Goal: Task Accomplishment & Management: Complete application form

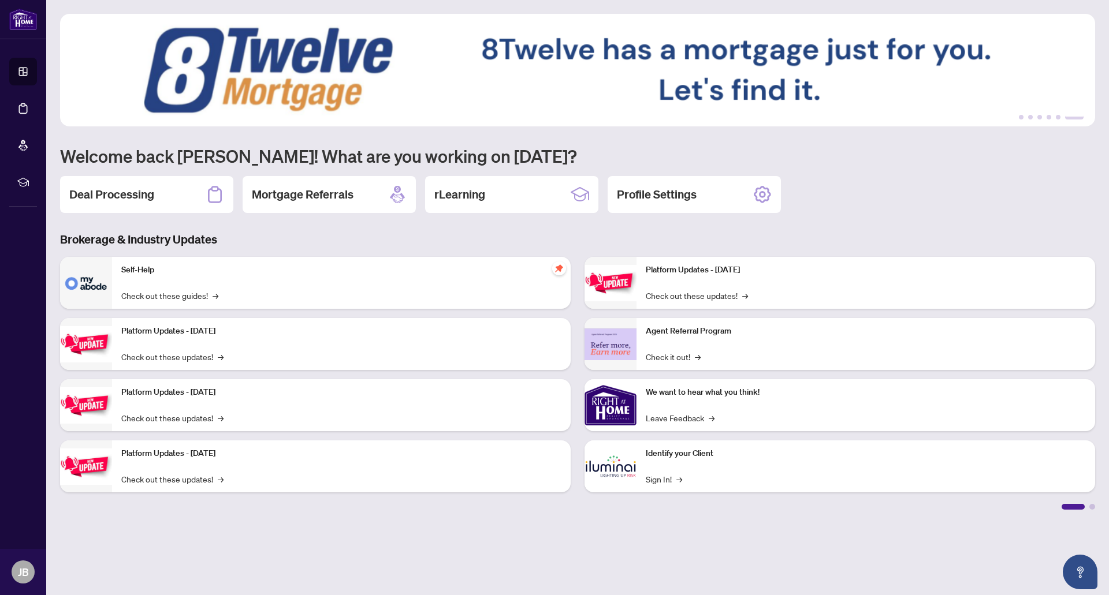
click at [127, 198] on h2 "Deal Processing" at bounding box center [111, 195] width 85 height 16
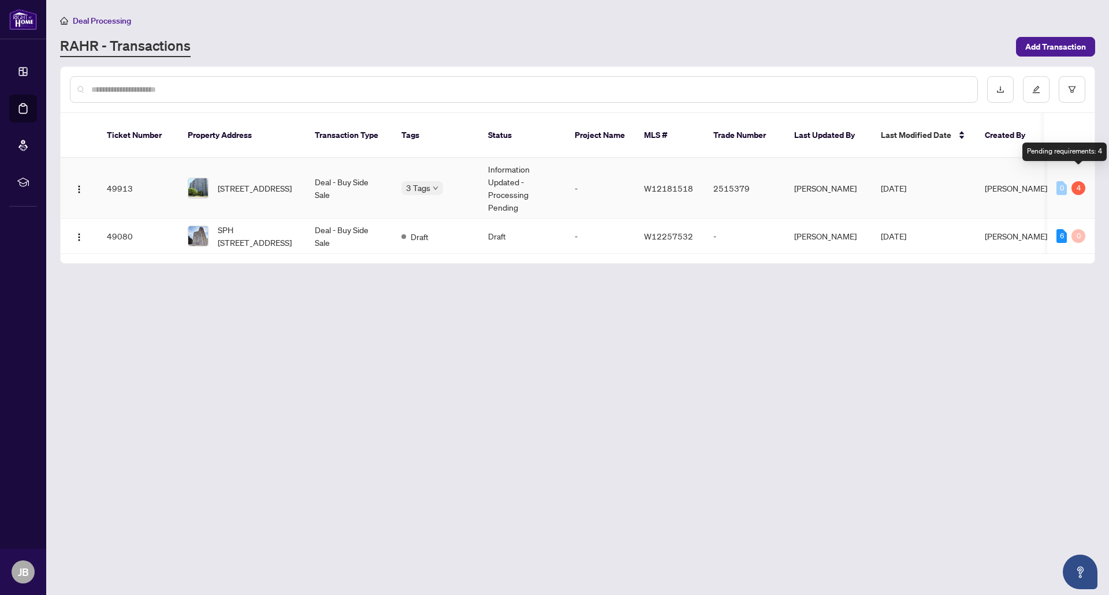
click at [1078, 181] on div "4" at bounding box center [1078, 188] width 14 height 14
click at [162, 173] on td "49913" at bounding box center [138, 188] width 81 height 61
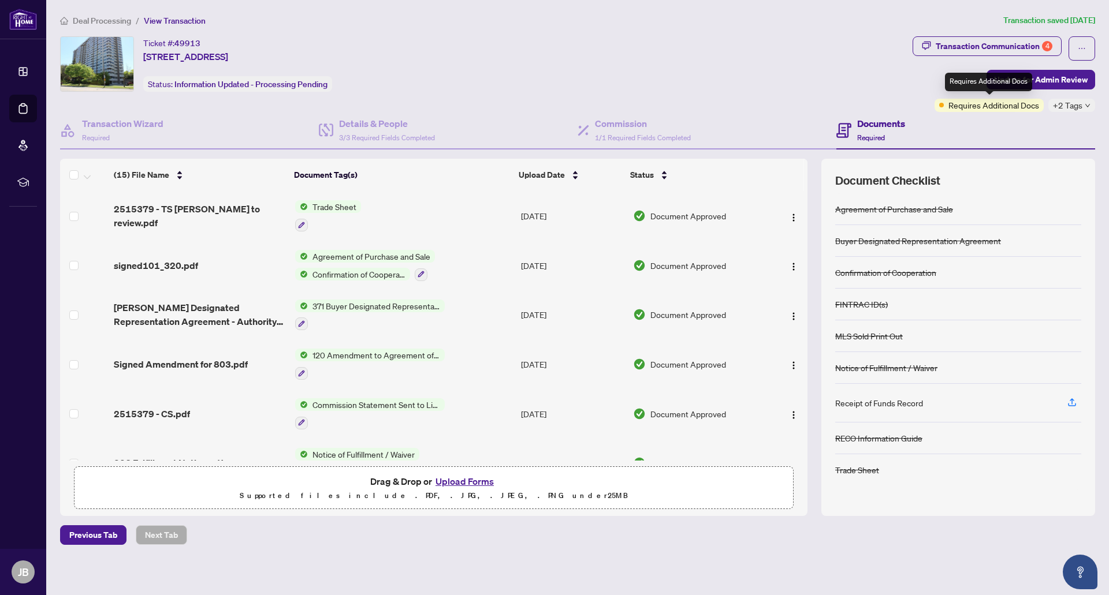
click at [1032, 105] on span "Requires Additional Docs" at bounding box center [993, 105] width 91 height 13
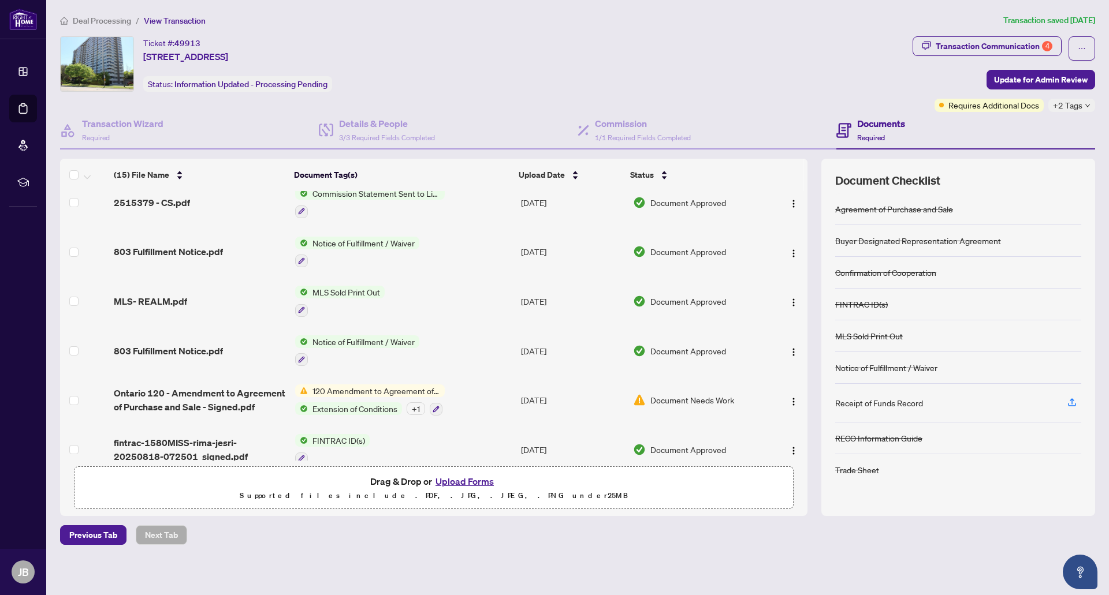
scroll to position [32, 0]
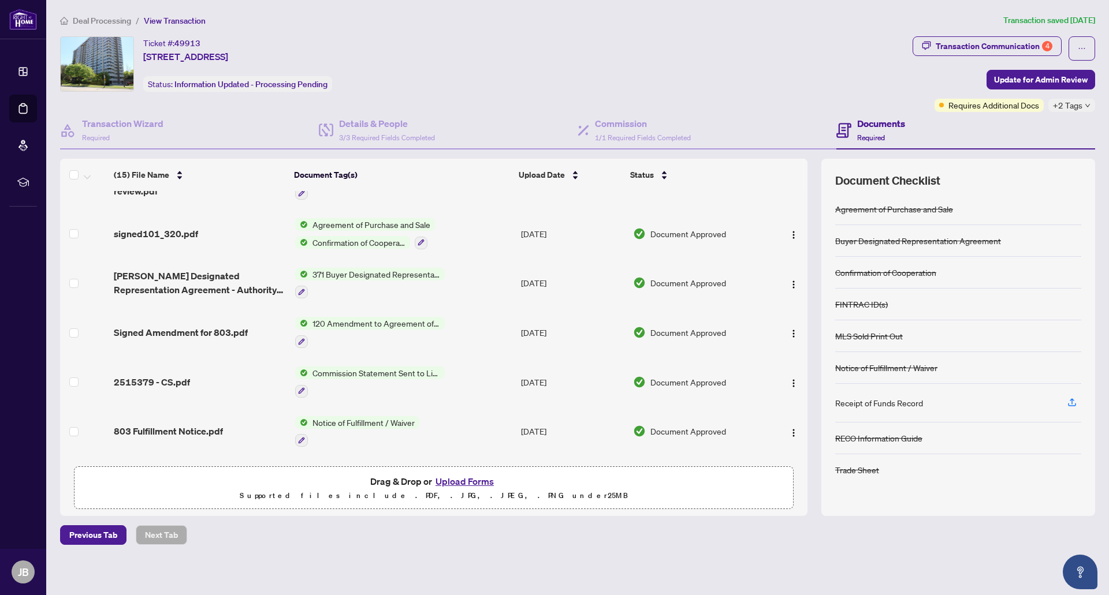
click at [1086, 108] on div "+2 Tags" at bounding box center [1071, 105] width 47 height 13
click at [885, 123] on h4 "Documents" at bounding box center [881, 124] width 48 height 14
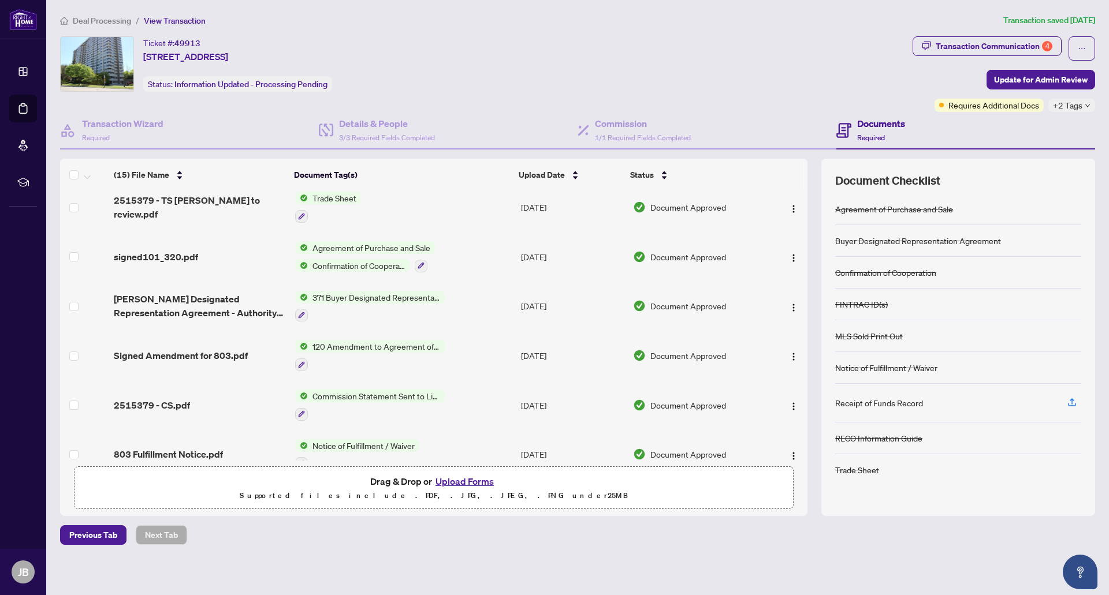
scroll to position [0, 0]
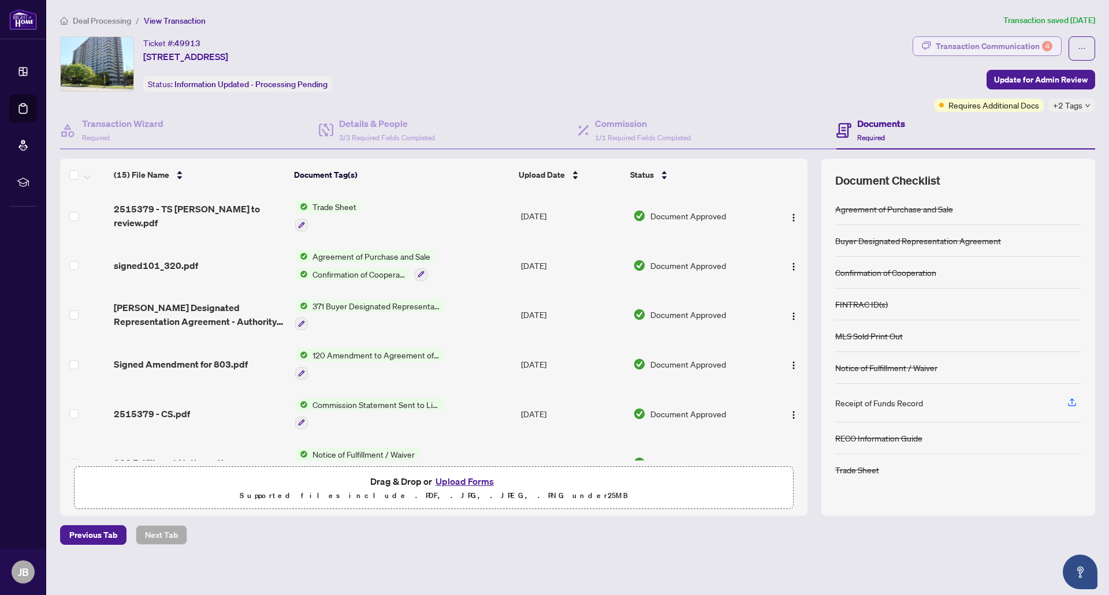
click at [1010, 47] on div "Transaction Communication 4" at bounding box center [994, 46] width 117 height 18
type textarea "**********"
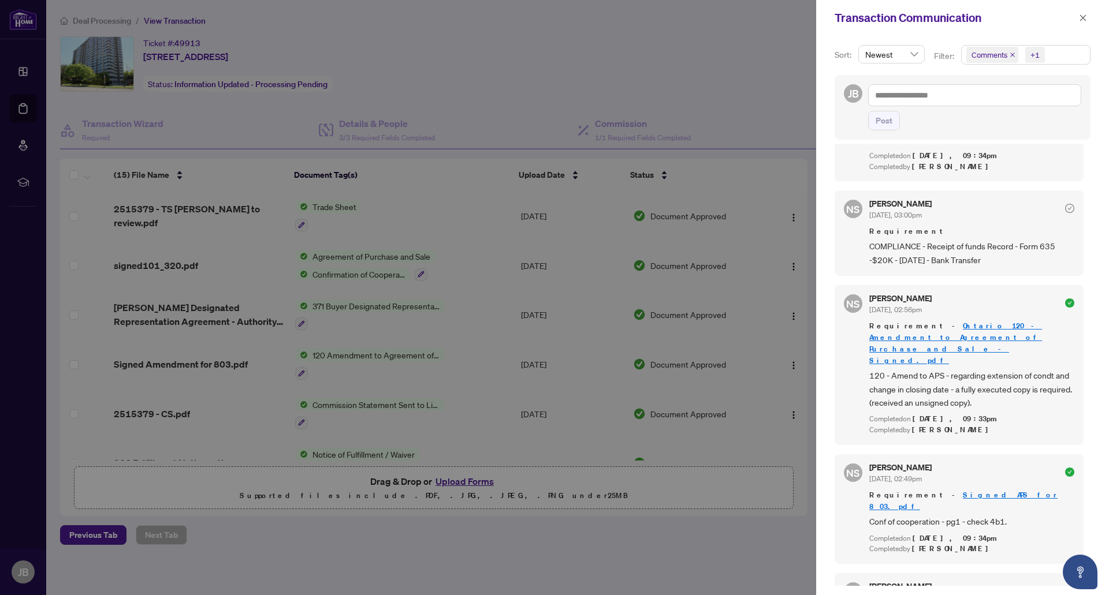
scroll to position [527, 0]
click at [1065, 214] on icon "check-circle" at bounding box center [1069, 208] width 9 height 9
click at [1085, 20] on icon "close" at bounding box center [1083, 17] width 6 height 6
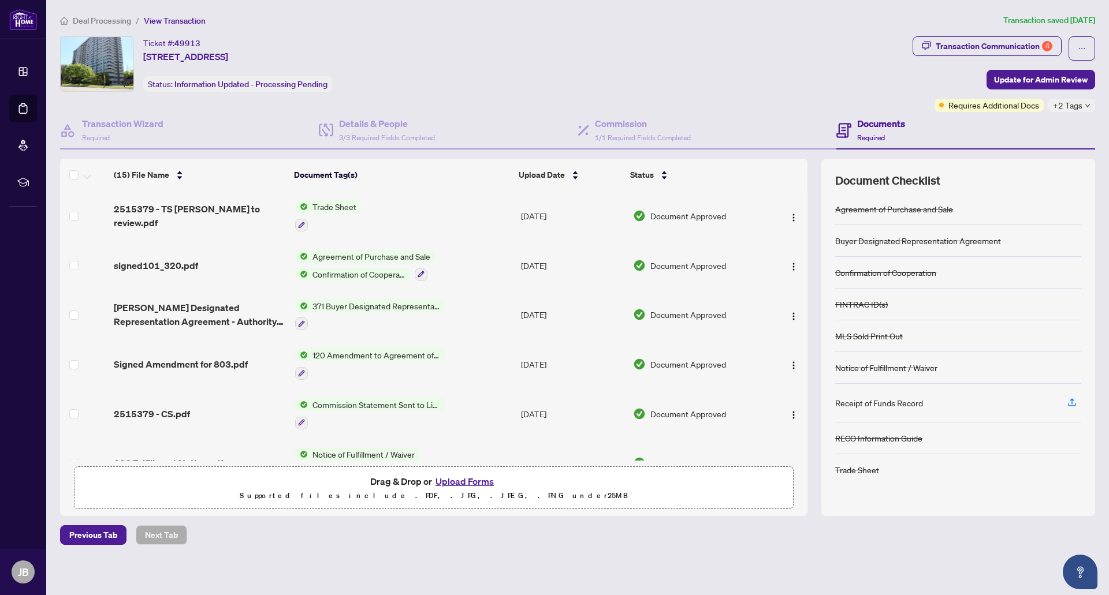
click at [903, 404] on div "Receipt of Funds Record" at bounding box center [879, 403] width 88 height 13
click at [974, 397] on div "Receipt of Funds Record" at bounding box center [958, 403] width 246 height 39
click at [1073, 401] on icon "button" at bounding box center [1072, 402] width 10 height 10
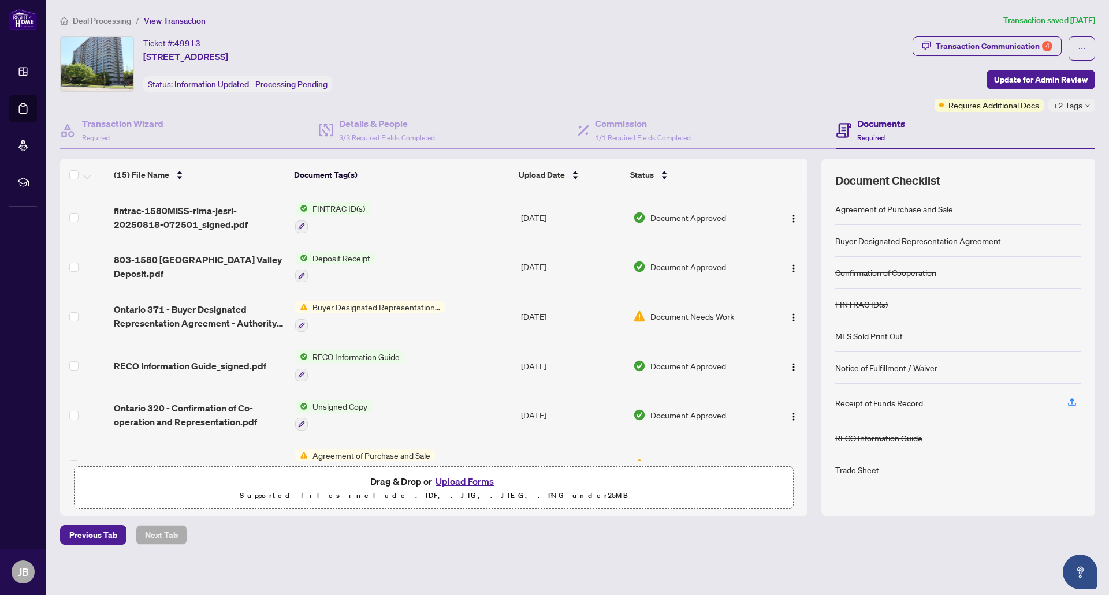
scroll to position [467, 0]
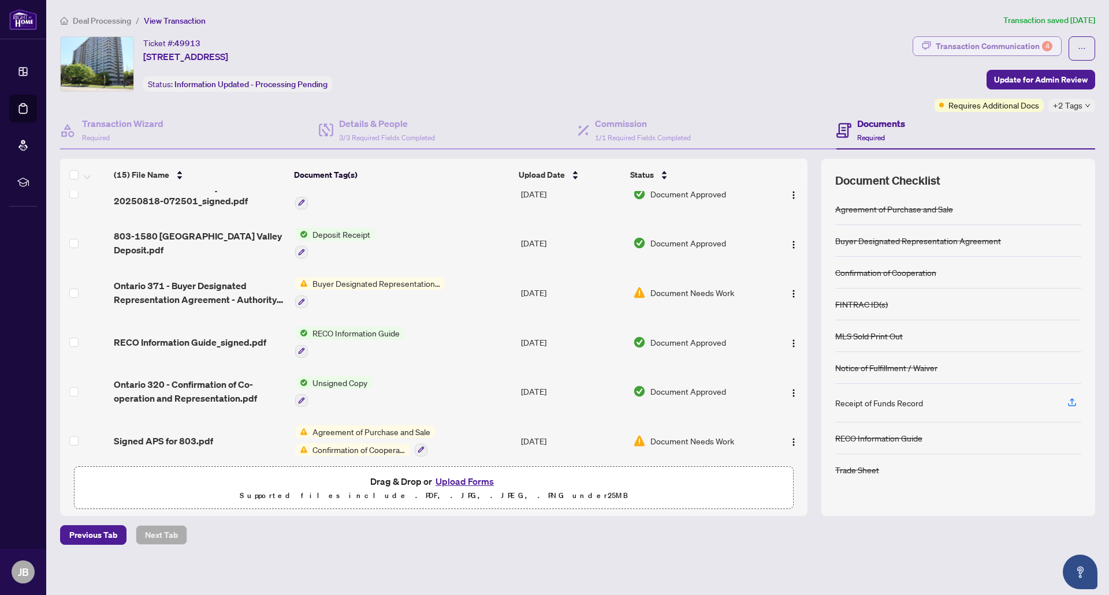
click at [1004, 50] on div "Transaction Communication 4" at bounding box center [994, 46] width 117 height 18
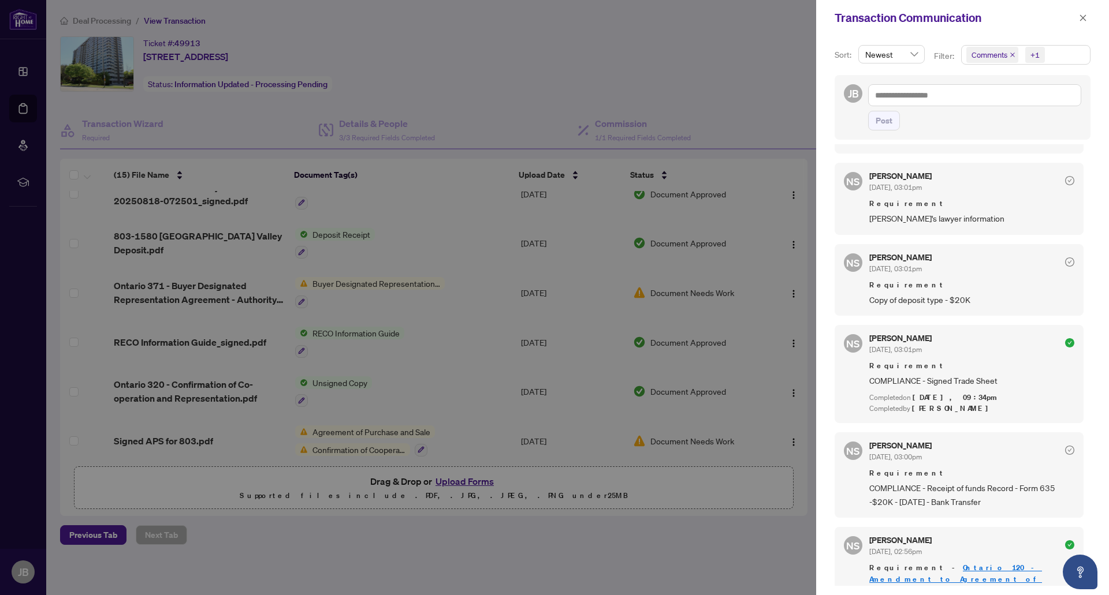
scroll to position [286, 0]
click at [1081, 15] on icon "close" at bounding box center [1083, 18] width 8 height 8
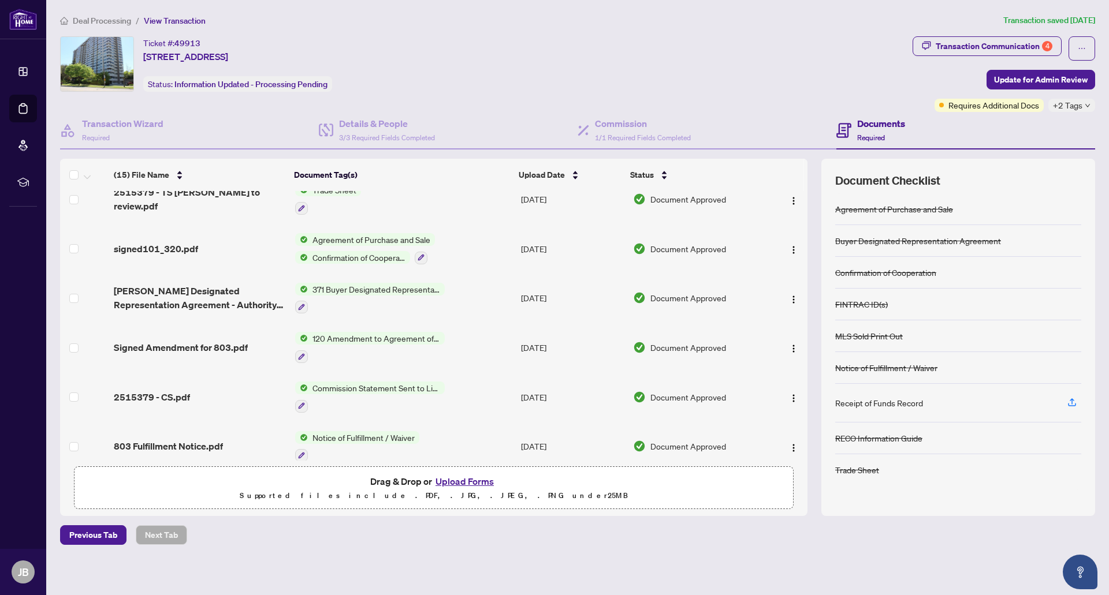
scroll to position [0, 0]
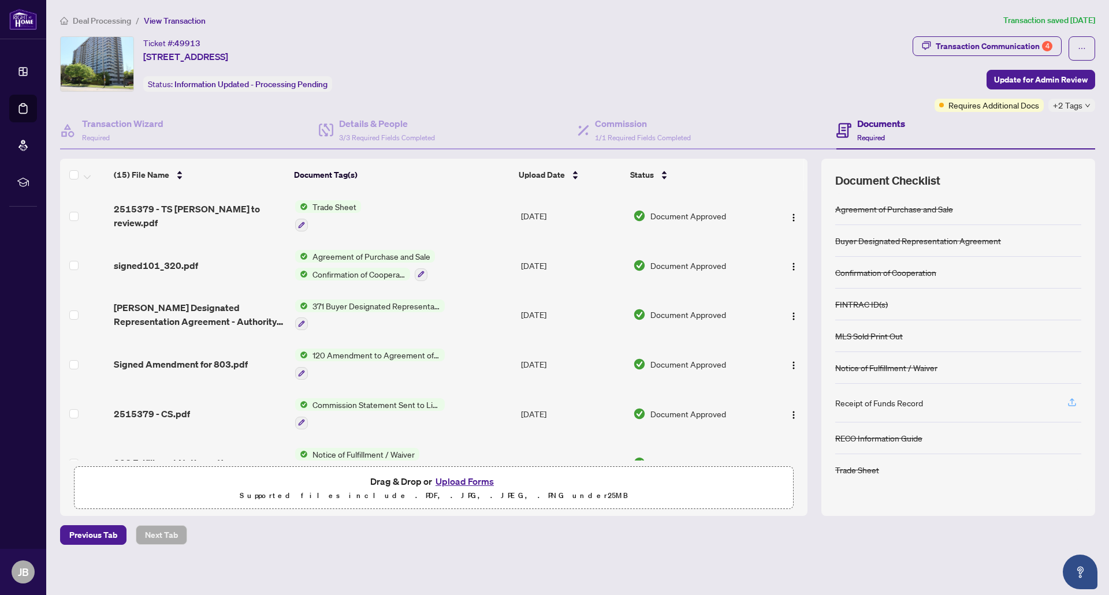
click at [1072, 404] on icon "button" at bounding box center [1072, 404] width 8 height 3
click at [1068, 400] on icon "button" at bounding box center [1072, 402] width 10 height 10
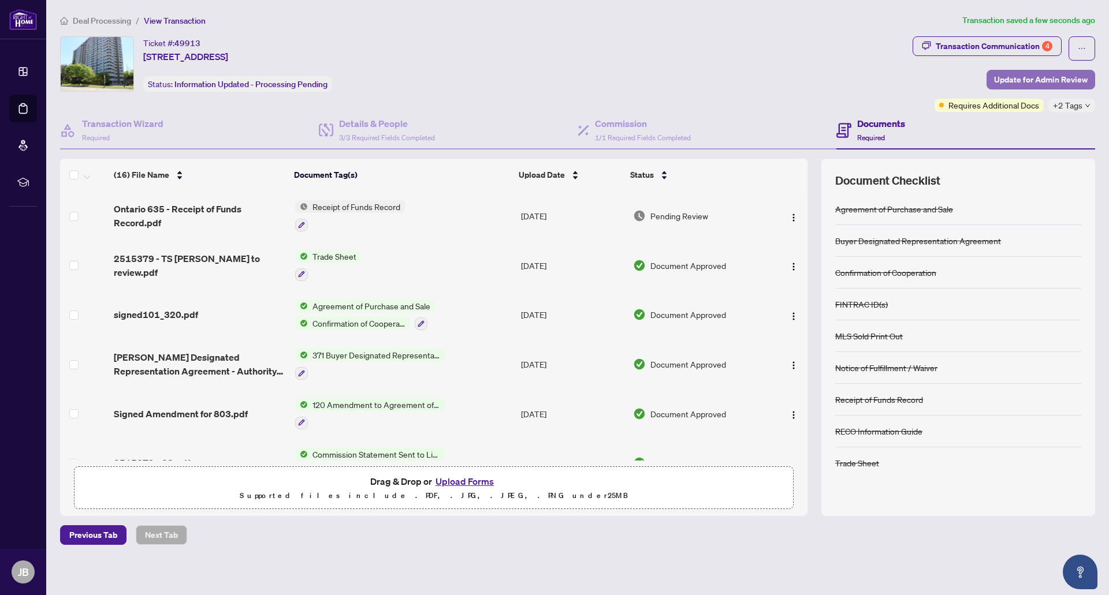
click at [1045, 75] on span "Update for Admin Review" at bounding box center [1041, 79] width 94 height 18
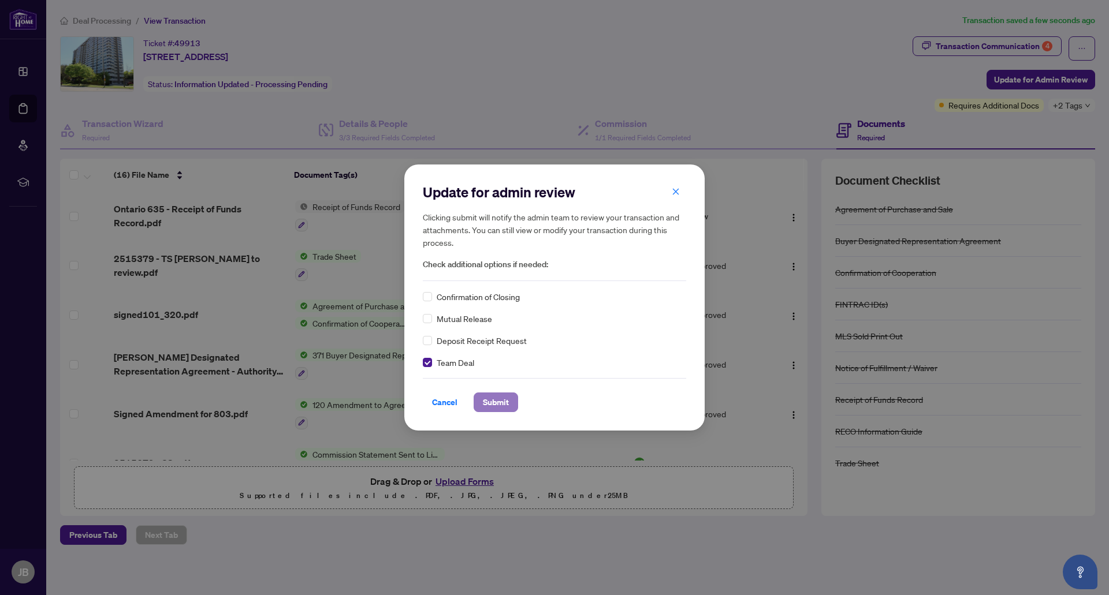
click at [488, 403] on span "Submit" at bounding box center [496, 402] width 26 height 18
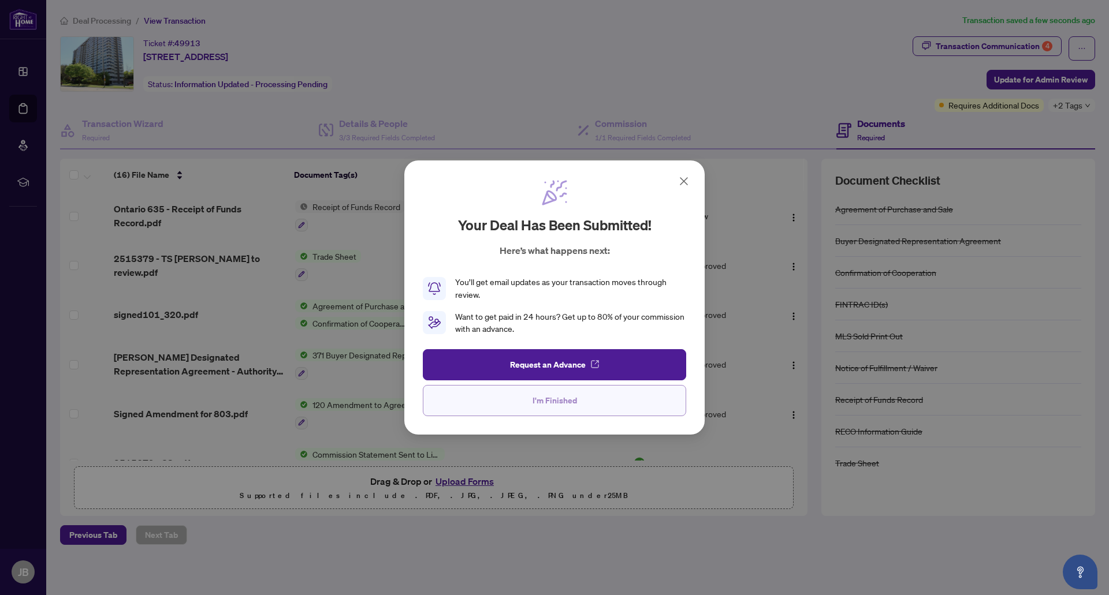
click at [565, 407] on span "I'm Finished" at bounding box center [554, 401] width 44 height 18
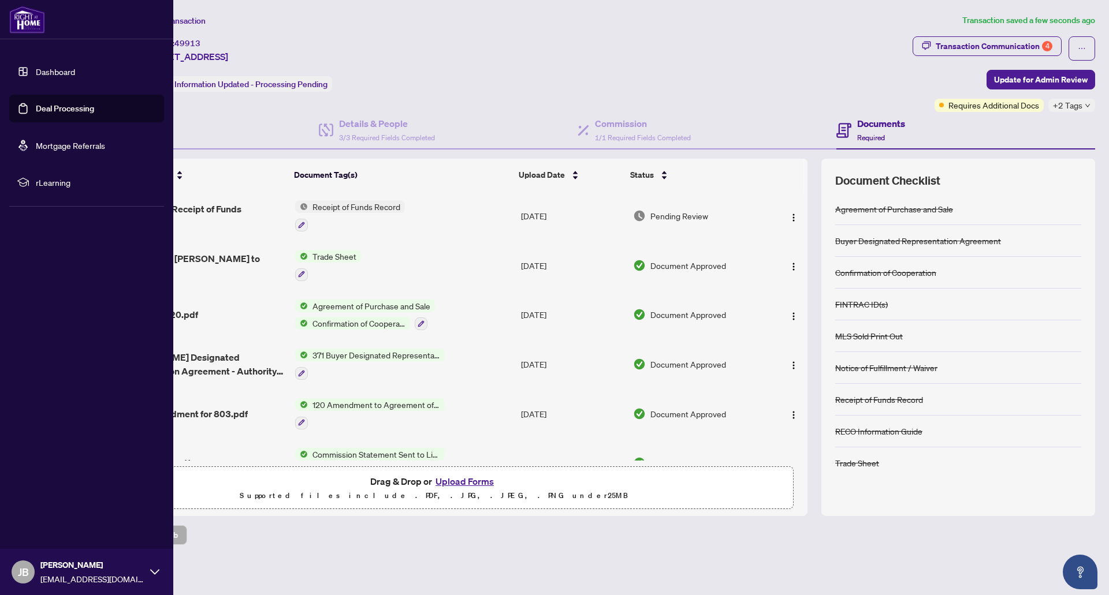
drag, startPoint x: 20, startPoint y: 66, endPoint x: 61, endPoint y: 54, distance: 42.8
click at [36, 68] on link "Dashboard" at bounding box center [55, 71] width 39 height 10
